Goal: Task Accomplishment & Management: Complete application form

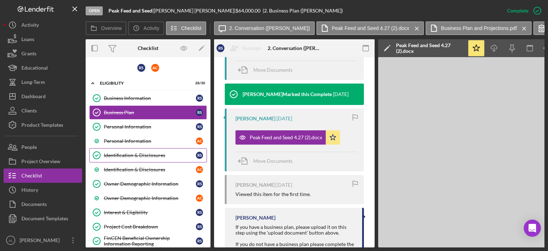
click at [127, 160] on link "Identification & Disclosures Identification & Disclosures R S" at bounding box center [148, 155] width 118 height 14
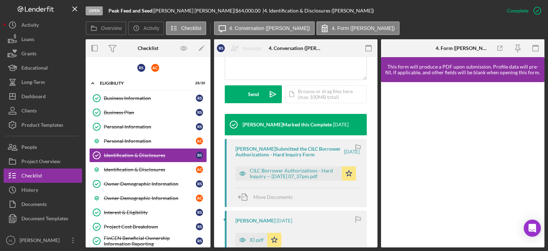
scroll to position [243, 0]
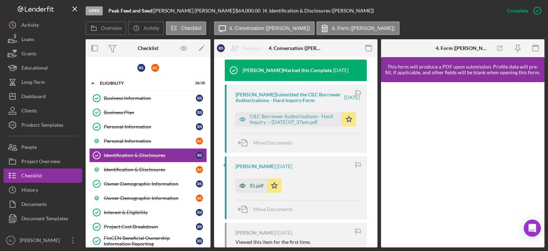
click at [254, 188] on div "ID.pdf" at bounding box center [257, 186] width 14 height 6
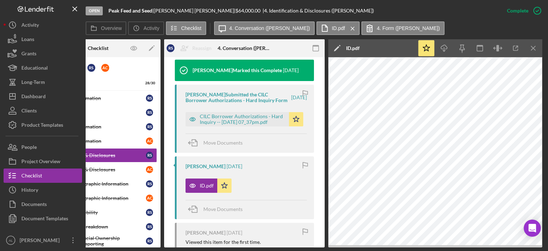
scroll to position [256, 0]
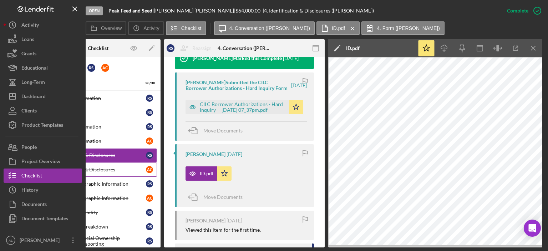
click at [117, 171] on div "Identification & Disclosures" at bounding box center [100, 170] width 92 height 6
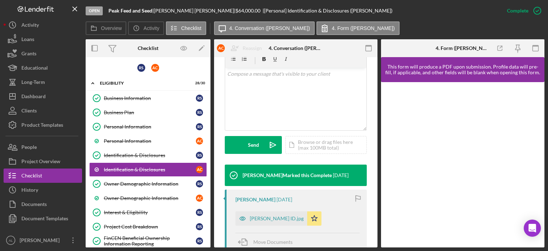
scroll to position [146, 0]
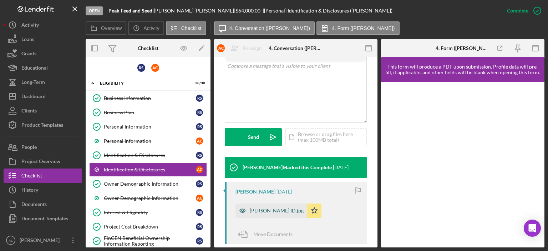
click at [260, 211] on div "[PERSON_NAME] ID.jpg" at bounding box center [277, 211] width 54 height 6
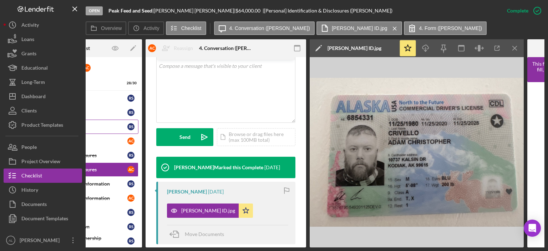
scroll to position [0, 0]
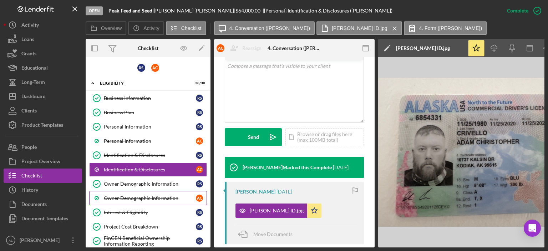
click at [121, 193] on link "Owner Demographic Information A C" at bounding box center [148, 198] width 118 height 14
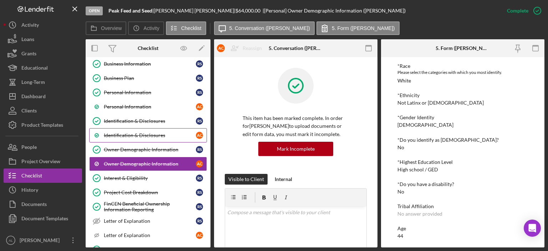
scroll to position [35, 0]
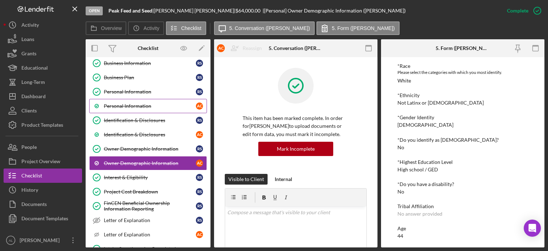
click at [141, 103] on div "Personal Information" at bounding box center [150, 106] width 92 height 6
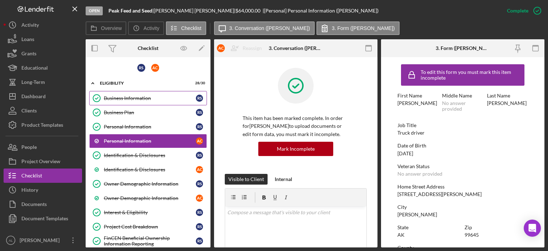
click at [150, 99] on div "Business Information" at bounding box center [150, 98] width 92 height 6
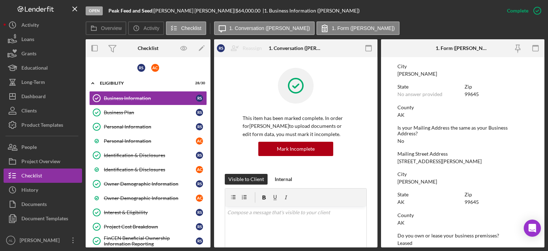
scroll to position [421, 0]
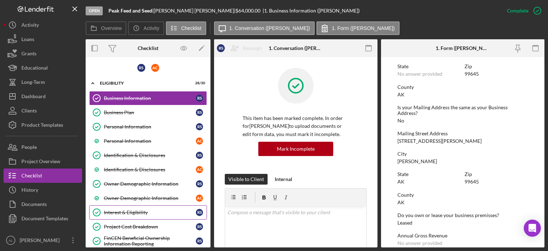
click at [146, 210] on div "Interest & Eligibility" at bounding box center [150, 213] width 92 height 6
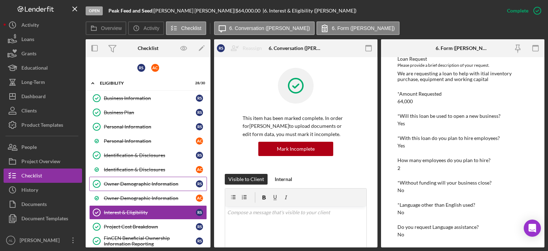
scroll to position [2, 0]
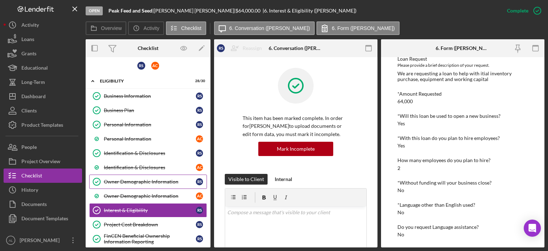
click at [164, 175] on link "Owner Demographic Information Owner Demographic Information R S" at bounding box center [148, 182] width 118 height 14
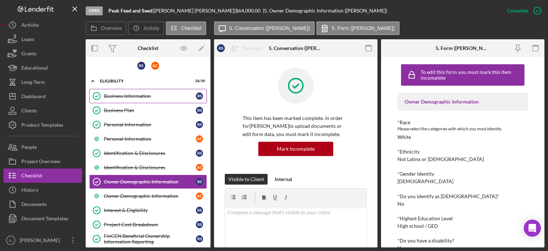
click at [144, 92] on link "Business Information Business Information R S" at bounding box center [148, 96] width 118 height 14
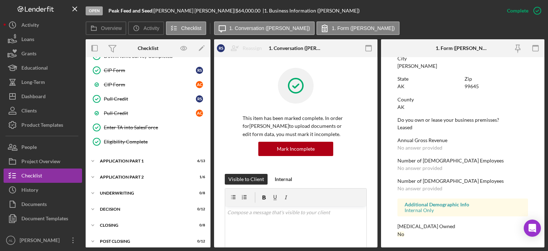
scroll to position [370, 0]
click at [138, 160] on div "Icon/Expander Application Part 1 6 / 13" at bounding box center [148, 161] width 125 height 14
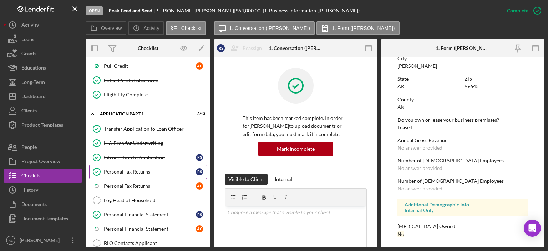
scroll to position [418, 0]
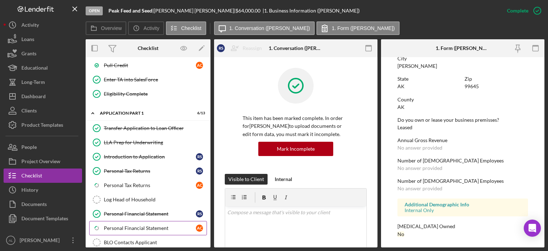
click at [142, 227] on link "Icon/Checklist Item Sub Partial Personal Financial Statement A C" at bounding box center [148, 228] width 118 height 14
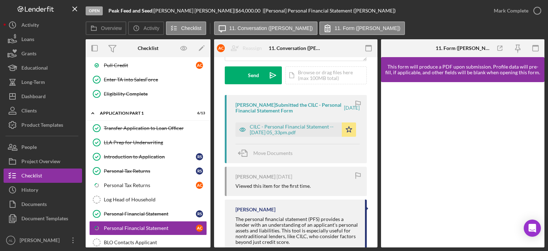
scroll to position [104, 0]
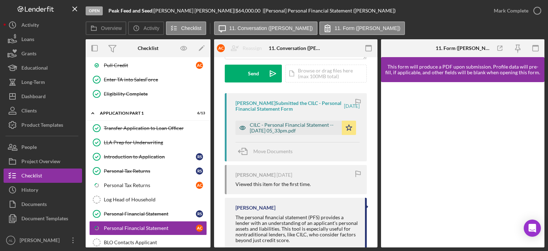
click at [301, 126] on div "CILC - Personal Financial Statement -- [DATE] 05_33pm.pdf" at bounding box center [294, 127] width 89 height 11
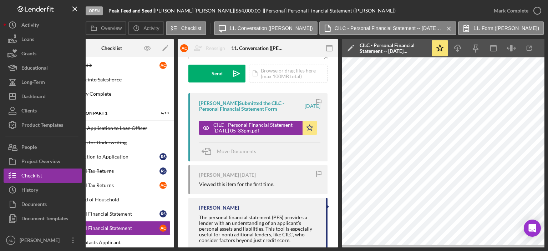
scroll to position [0, 0]
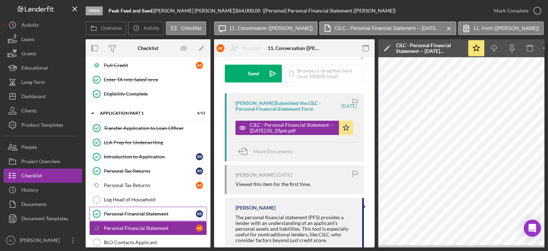
click at [154, 211] on div "Personal Financial Statement" at bounding box center [150, 214] width 92 height 6
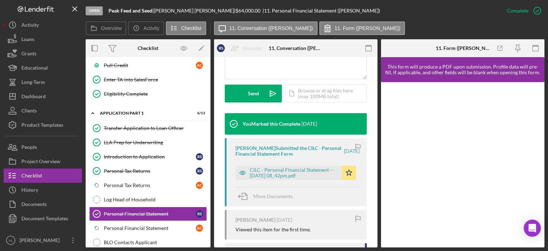
scroll to position [204, 0]
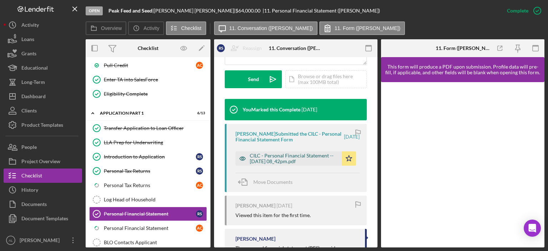
click at [276, 160] on div "CILC - Personal Financial Statement -- [DATE] 08_42pm.pdf" at bounding box center [294, 158] width 89 height 11
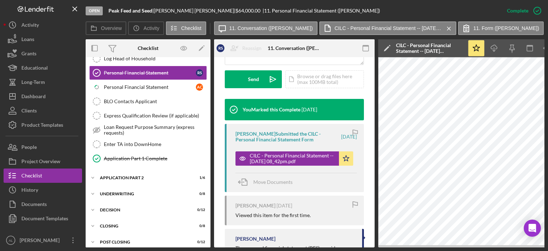
scroll to position [560, 0]
click at [131, 175] on div "Application Part 2" at bounding box center [151, 177] width 102 height 4
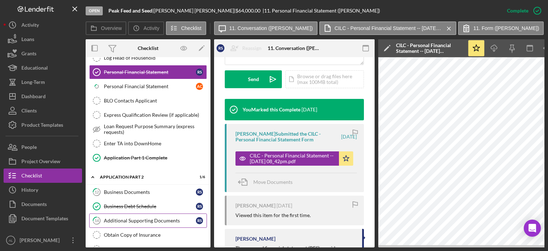
click at [129, 217] on link "14 Additional Supporting Documents R S" at bounding box center [148, 221] width 118 height 14
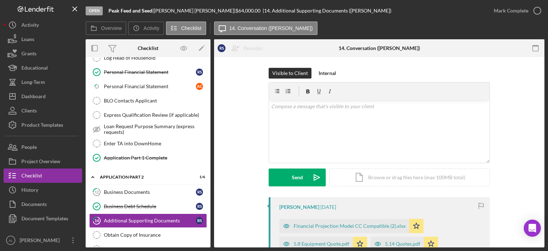
scroll to position [93, 0]
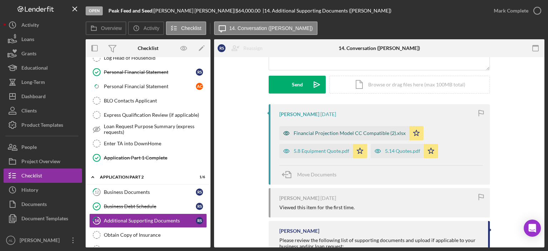
click at [350, 130] on div "Financial Projection Model CC Compatible (2).xlsx" at bounding box center [350, 133] width 112 height 6
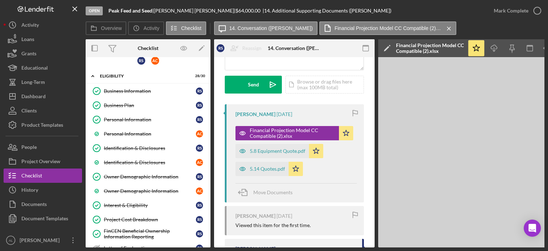
scroll to position [0, 0]
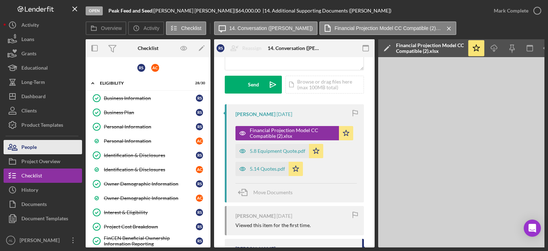
click at [61, 141] on button "People" at bounding box center [43, 147] width 79 height 14
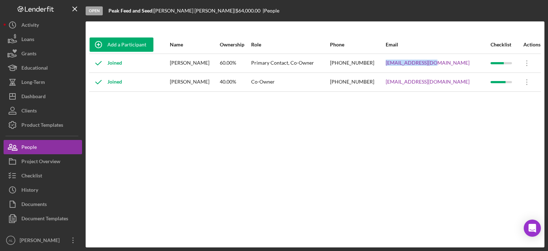
drag, startPoint x: 456, startPoint y: 61, endPoint x: 410, endPoint y: 62, distance: 46.1
click at [410, 62] on td "[EMAIL_ADDRESS][DOMAIN_NAME]" at bounding box center [438, 63] width 105 height 19
copy link "[EMAIL_ADDRESS][DOMAIN_NAME]"
drag, startPoint x: 468, startPoint y: 84, endPoint x: 408, endPoint y: 84, distance: 60.0
click at [408, 84] on tr "Joined [PERSON_NAME] 40.00% Co-Owner [PHONE_NUMBER] [EMAIL_ADDRESS][DOMAIN_NAME…" at bounding box center [315, 81] width 452 height 19
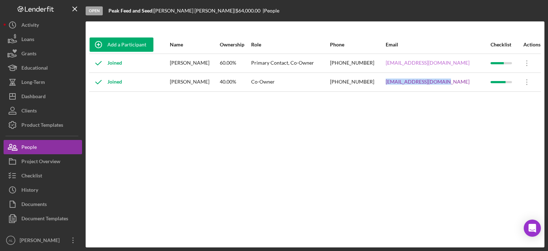
copy tr "[EMAIL_ADDRESS][DOMAIN_NAME]"
click at [49, 90] on button "Icon/Dashboard Dashboard" at bounding box center [43, 96] width 79 height 14
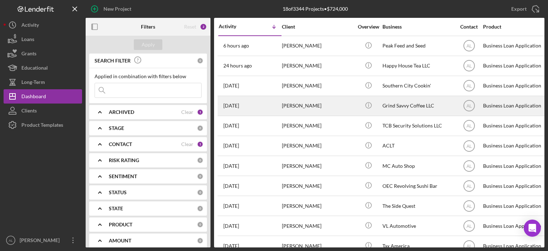
click at [271, 105] on div "[DATE] [PERSON_NAME]" at bounding box center [250, 105] width 62 height 19
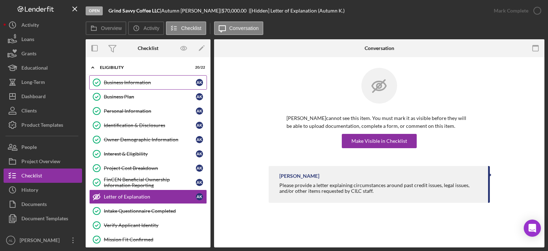
click at [144, 76] on link "Business Information Business Information A K" at bounding box center [148, 82] width 118 height 14
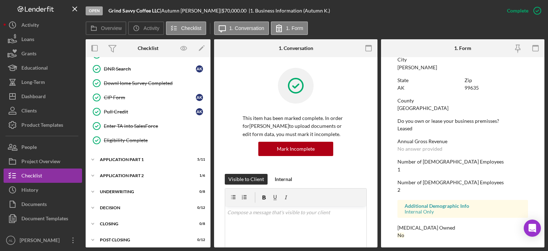
scroll to position [242, 0]
click at [156, 109] on div "Pull Credit" at bounding box center [150, 112] width 92 height 6
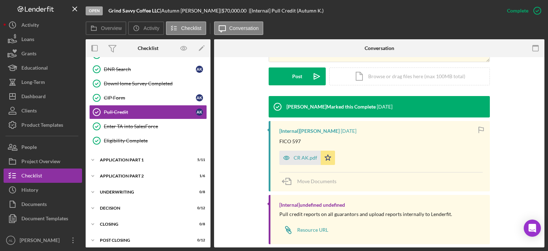
scroll to position [195, 0]
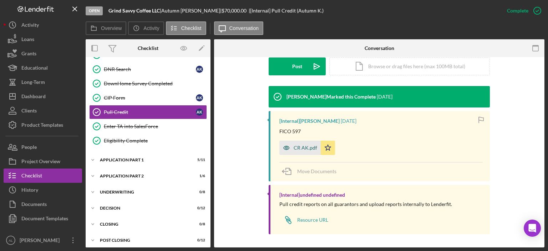
click at [301, 146] on div "CR AK.pdf" at bounding box center [306, 148] width 24 height 6
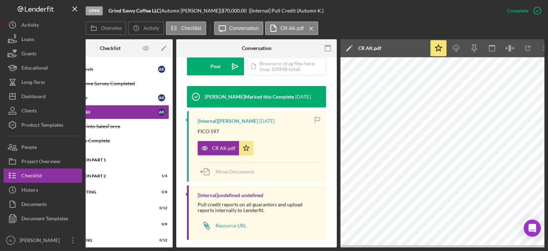
scroll to position [0, 0]
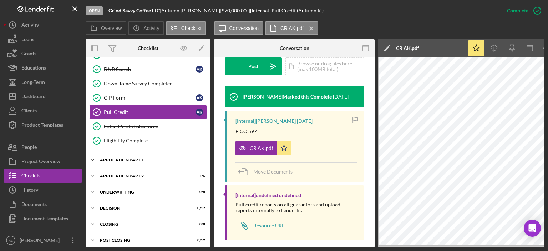
click at [146, 158] on div "Application Part 1" at bounding box center [151, 160] width 102 height 4
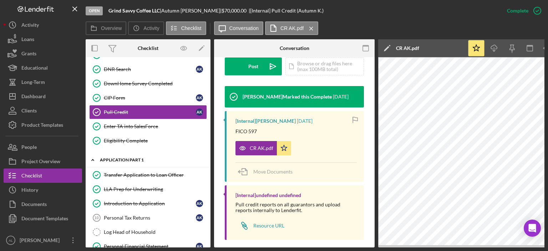
scroll to position [323, 0]
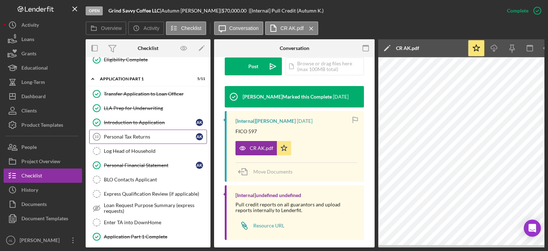
click at [150, 134] on div "Personal Tax Returns" at bounding box center [150, 137] width 92 height 6
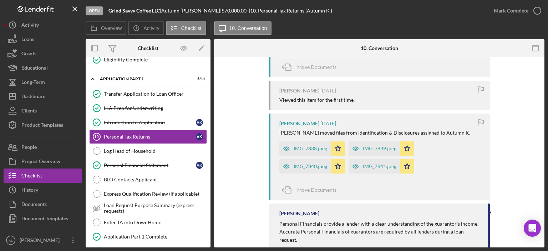
scroll to position [182, 0]
click at [299, 149] on div "IMG_7838.jpeg" at bounding box center [311, 149] width 34 height 6
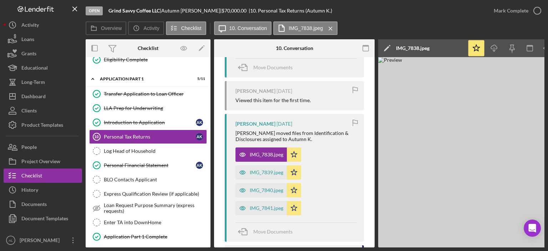
scroll to position [0, 47]
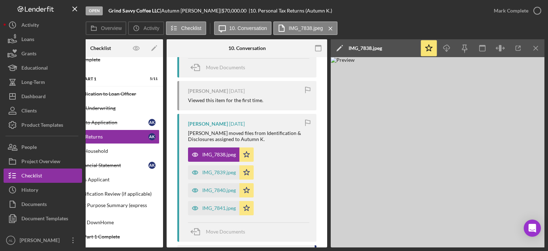
click at [214, 130] on div "[PERSON_NAME] moved files from Identification & Disclosures assigned to Autumn …" at bounding box center [248, 135] width 121 height 11
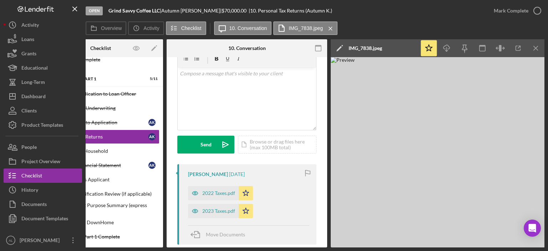
scroll to position [0, 0]
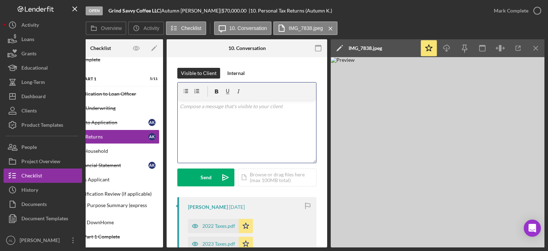
click at [235, 127] on div "v Color teal Color pink Remove color Add row above Add row below Add column bef…" at bounding box center [247, 131] width 139 height 62
click at [221, 125] on p "Do you have time for a call [DATE] to go over your application?" at bounding box center [247, 120] width 135 height 16
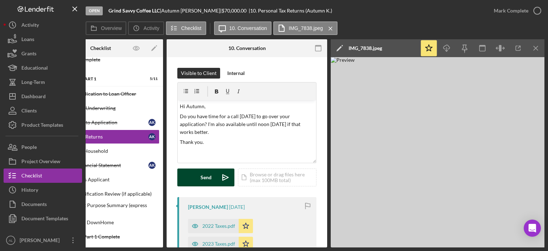
click at [203, 179] on div "Send" at bounding box center [206, 178] width 11 height 18
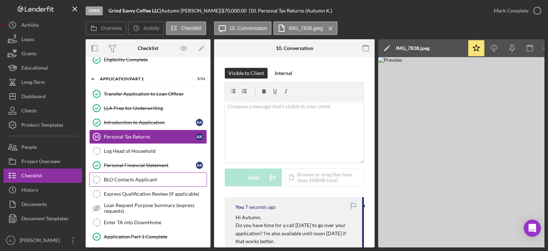
scroll to position [403, 0]
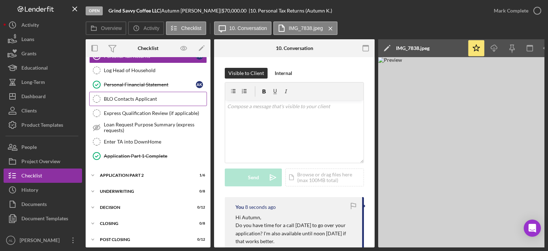
click at [136, 173] on div "Application Part 2" at bounding box center [143, 175] width 87 height 4
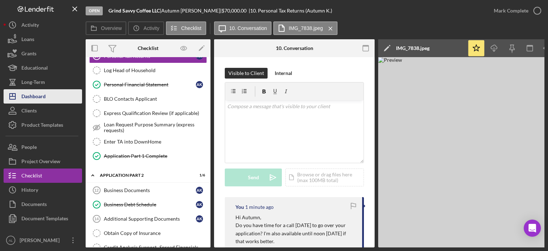
click at [34, 96] on div "Dashboard" at bounding box center [33, 97] width 24 height 16
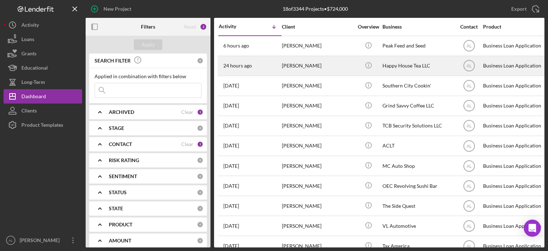
click at [295, 70] on div "[PERSON_NAME]" at bounding box center [317, 65] width 71 height 19
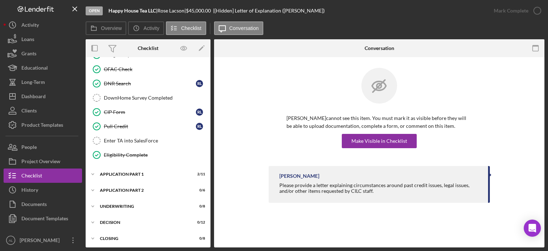
scroll to position [242, 0]
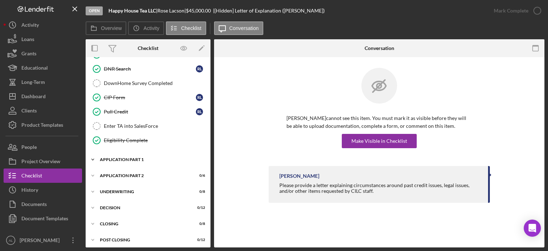
click at [157, 157] on div "Application Part 1" at bounding box center [151, 159] width 102 height 4
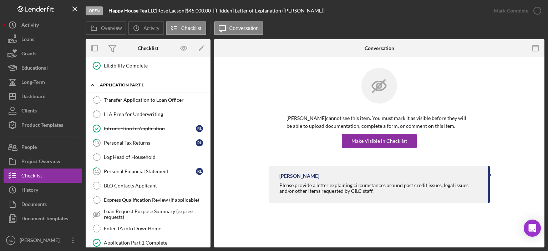
scroll to position [318, 0]
click at [159, 139] on div "Personal Tax Returns" at bounding box center [150, 142] width 92 height 6
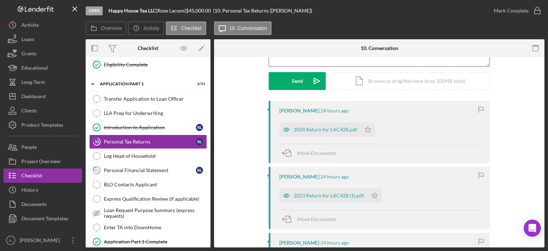
scroll to position [112, 0]
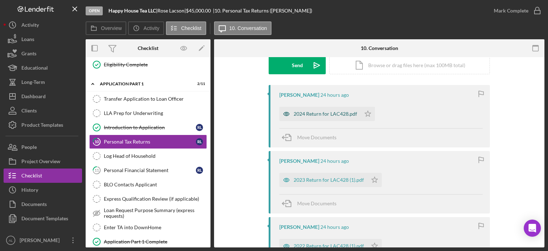
click at [334, 110] on div "2024 Return for LAC428.pdf" at bounding box center [320, 114] width 81 height 14
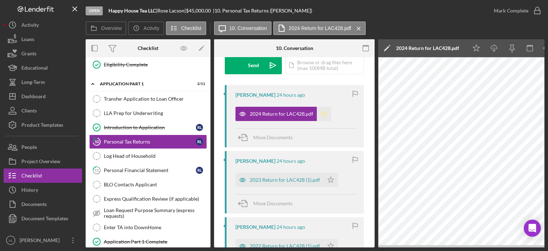
click at [324, 113] on icon "Icon/Star" at bounding box center [324, 114] width 14 height 14
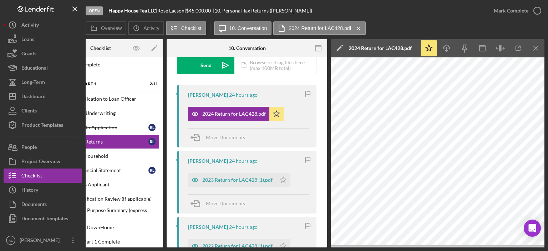
scroll to position [0, 47]
click at [282, 180] on icon "Icon/Star" at bounding box center [284, 180] width 14 height 14
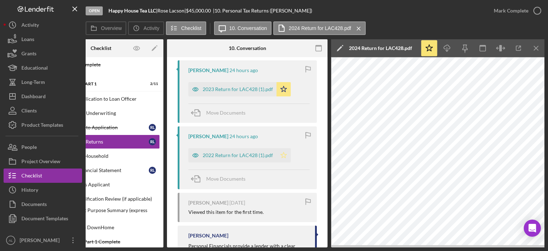
click at [285, 154] on polygon "button" at bounding box center [284, 155] width 6 height 6
click at [247, 90] on div "2023 Return for LAC428 (1).pdf" at bounding box center [238, 89] width 70 height 6
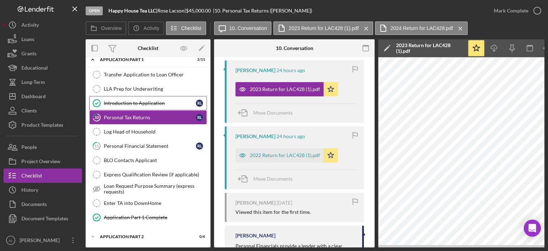
scroll to position [342, 0]
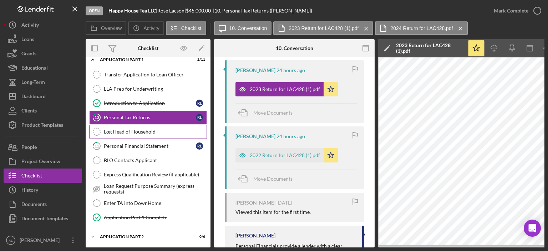
click at [146, 133] on link "Log Head of Household Log Head of Household" at bounding box center [148, 132] width 118 height 14
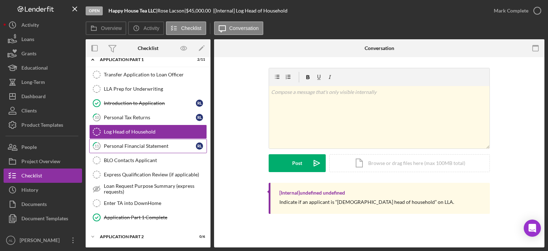
click at [151, 145] on link "11 Personal Financial Statement [PERSON_NAME]" at bounding box center [148, 146] width 118 height 14
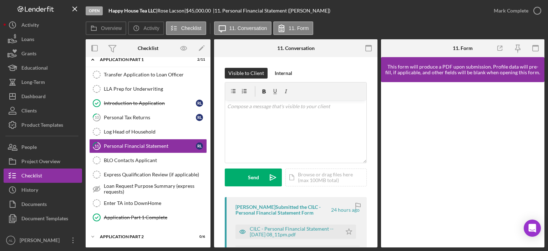
scroll to position [114, 0]
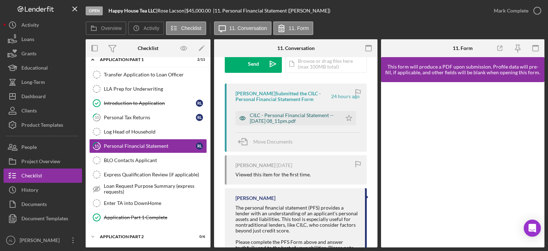
click at [311, 111] on div "CILC - Personal Financial Statement -- [DATE] 08_11pm.pdf" at bounding box center [289, 118] width 106 height 14
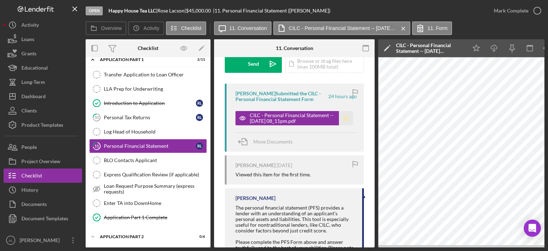
click at [347, 117] on icon "Icon/Star" at bounding box center [346, 118] width 14 height 14
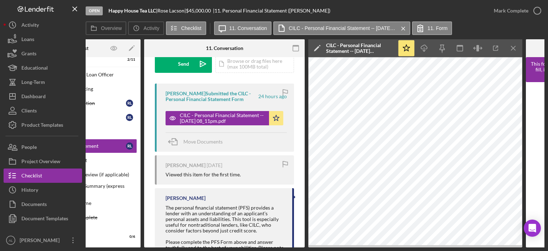
scroll to position [0, 73]
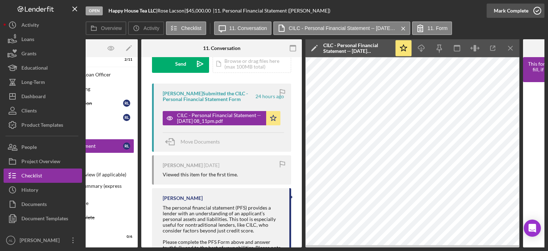
click at [536, 12] on icon "button" at bounding box center [538, 11] width 18 height 18
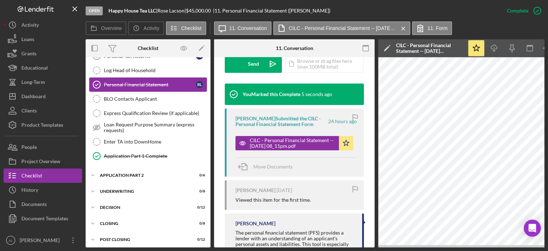
scroll to position [403, 0]
click at [120, 174] on div "Application Part 2" at bounding box center [151, 176] width 102 height 4
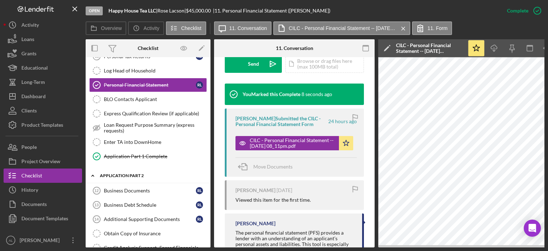
scroll to position [457, 0]
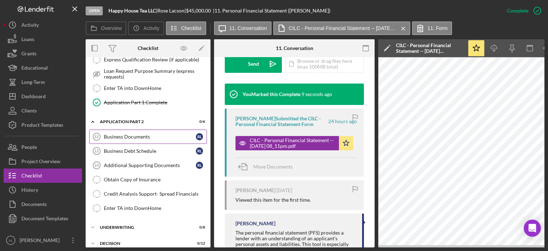
click at [141, 134] on div "Business Documents" at bounding box center [150, 137] width 92 height 6
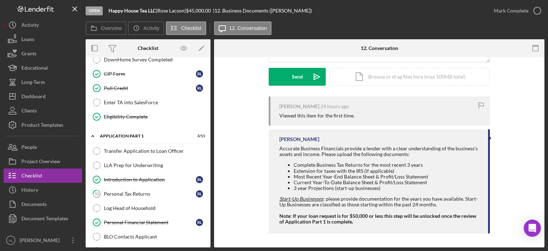
scroll to position [266, 0]
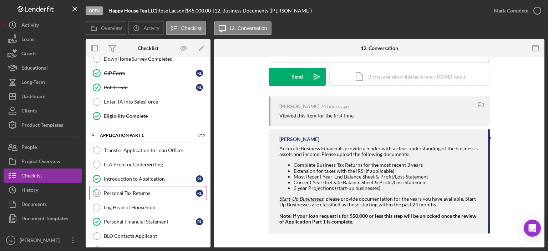
click at [147, 186] on link "10 Personal Tax Returns [PERSON_NAME]" at bounding box center [148, 193] width 118 height 14
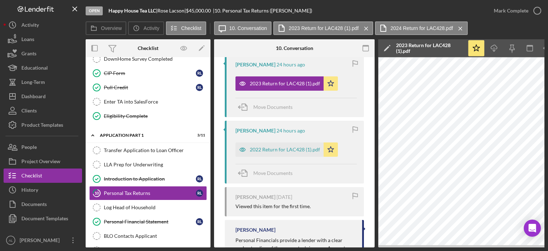
scroll to position [260, 0]
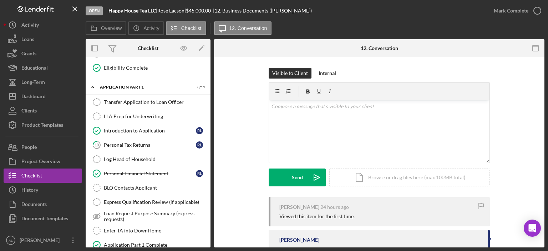
scroll to position [216, 0]
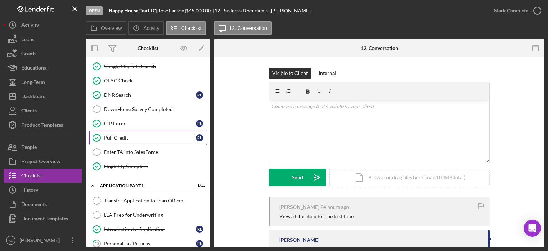
click at [137, 135] on div "Pull Credit" at bounding box center [150, 138] width 92 height 6
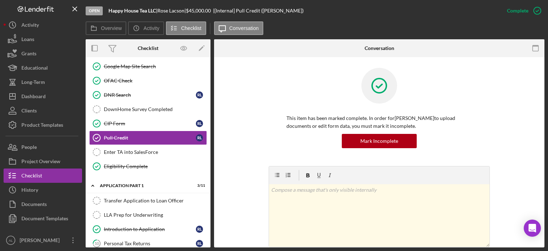
click at [469, 90] on div at bounding box center [380, 91] width 186 height 46
